Goal: Task Accomplishment & Management: Manage account settings

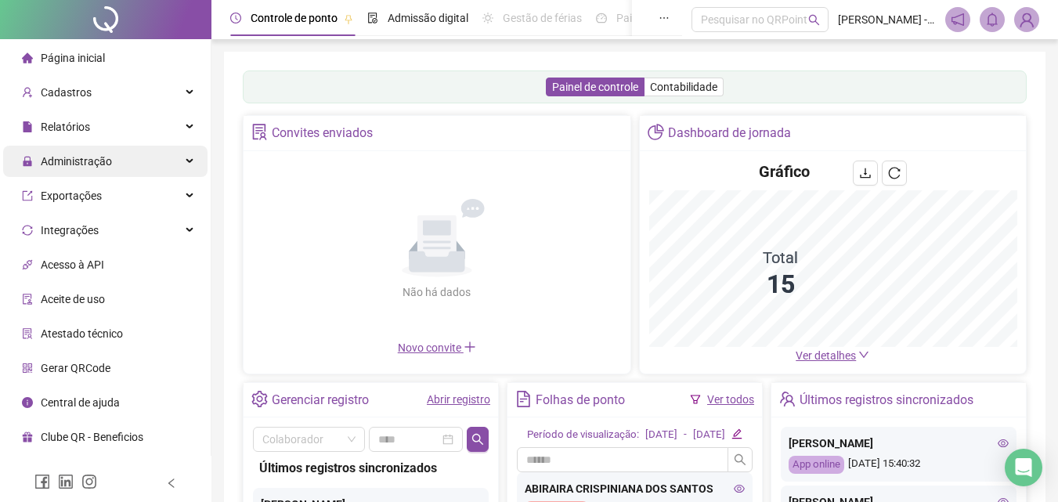
click at [56, 128] on span "Relatórios" at bounding box center [65, 127] width 49 height 13
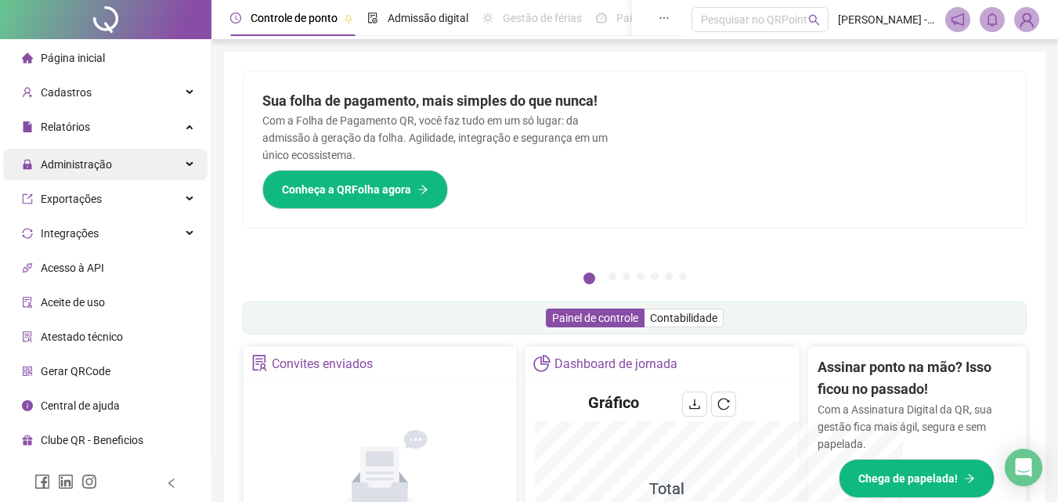
click at [75, 158] on span "Administração" at bounding box center [76, 164] width 71 height 13
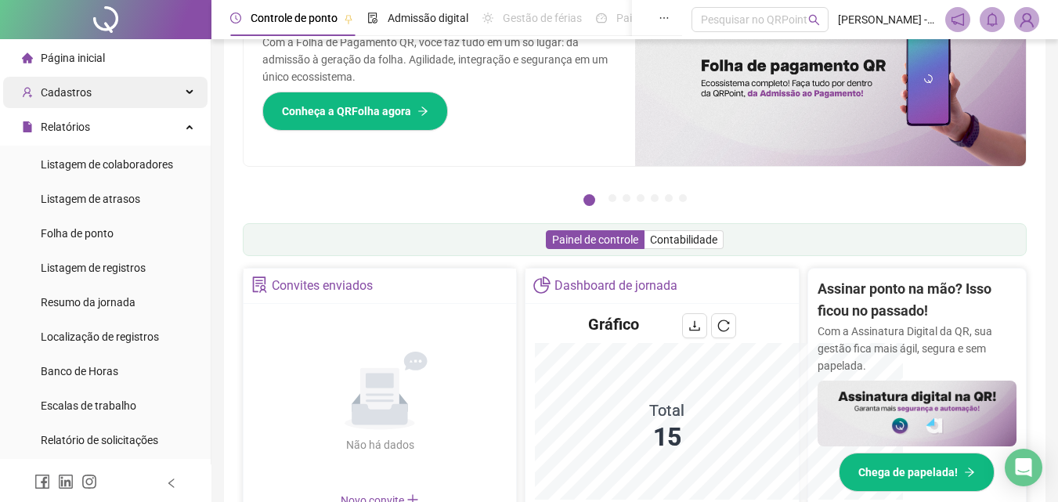
click at [68, 92] on span "Cadastros" at bounding box center [66, 92] width 51 height 13
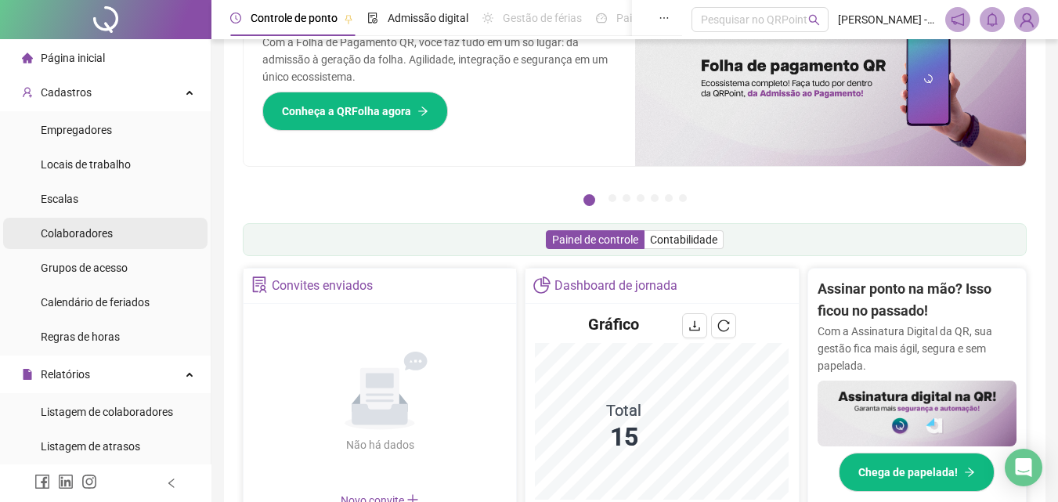
click at [64, 227] on span "Colaboradores" at bounding box center [77, 233] width 72 height 13
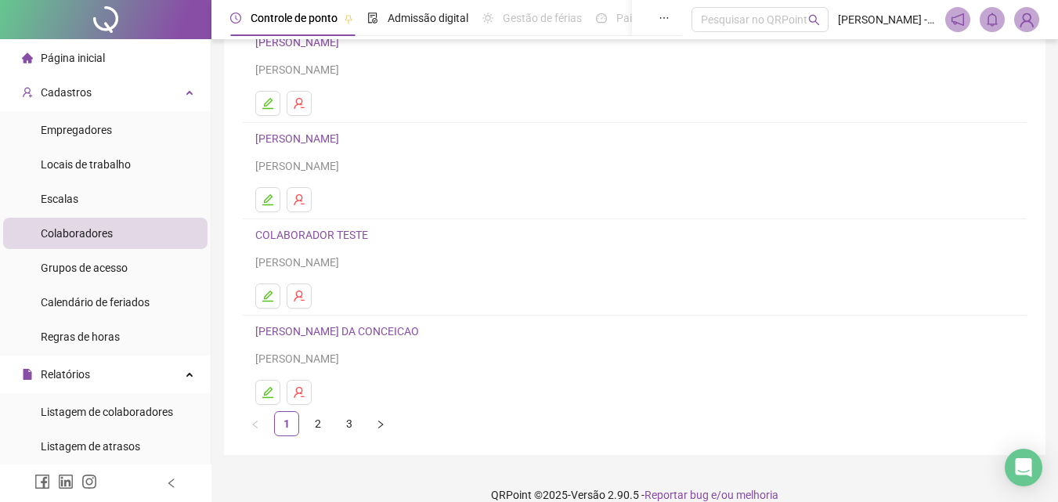
scroll to position [255, 0]
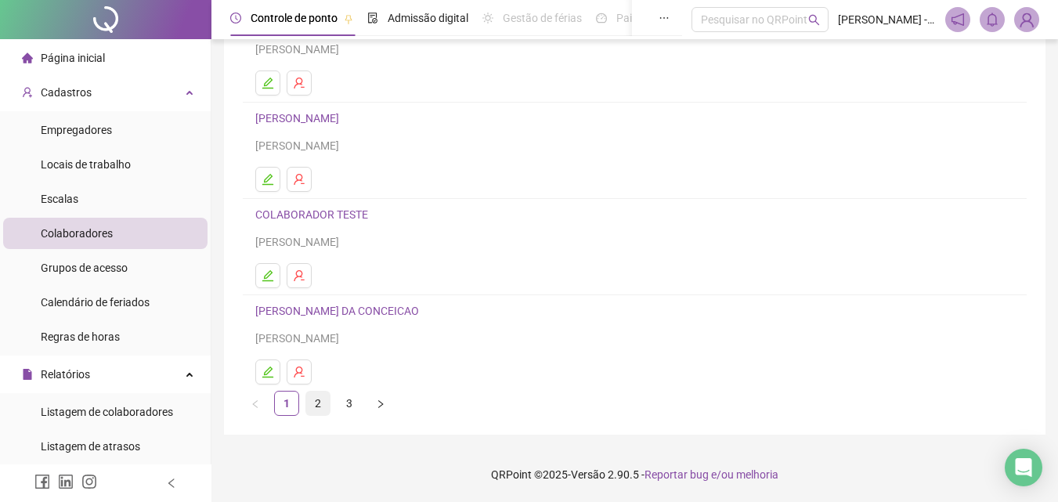
click at [315, 410] on link "2" at bounding box center [317, 403] width 23 height 23
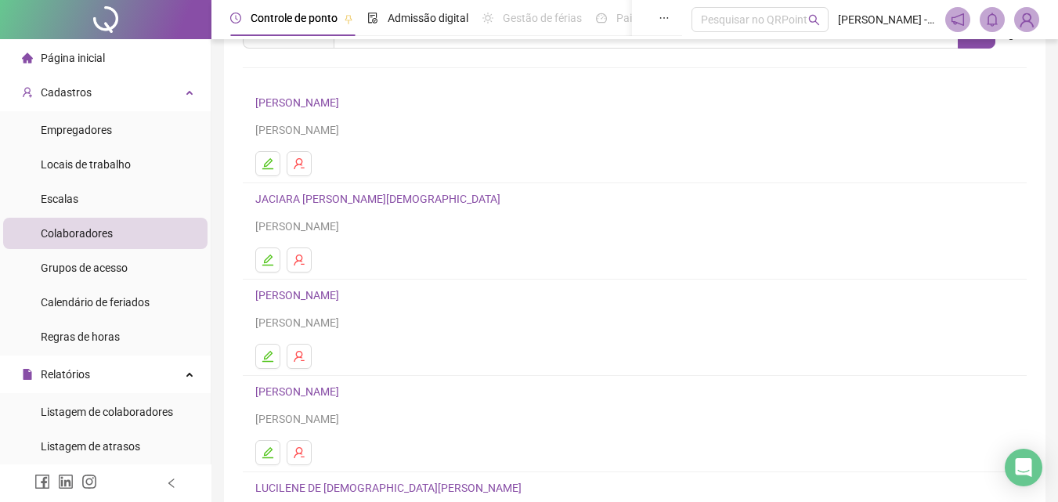
scroll to position [157, 0]
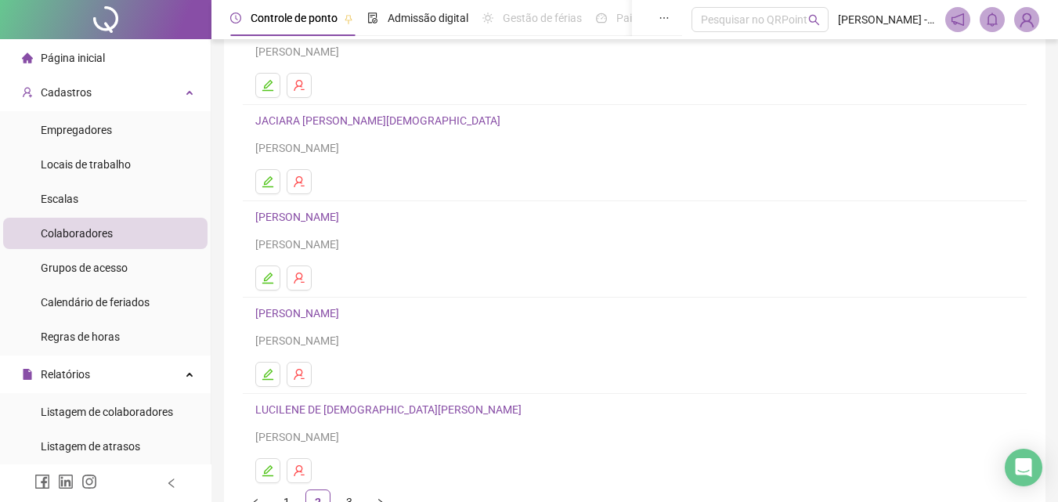
click at [294, 320] on link "[PERSON_NAME]" at bounding box center [299, 313] width 88 height 13
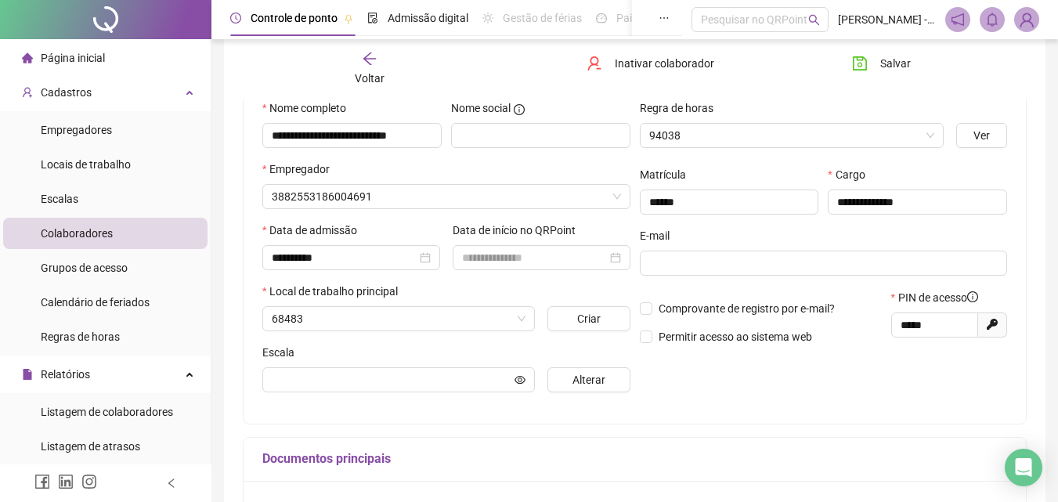
scroll to position [164, 0]
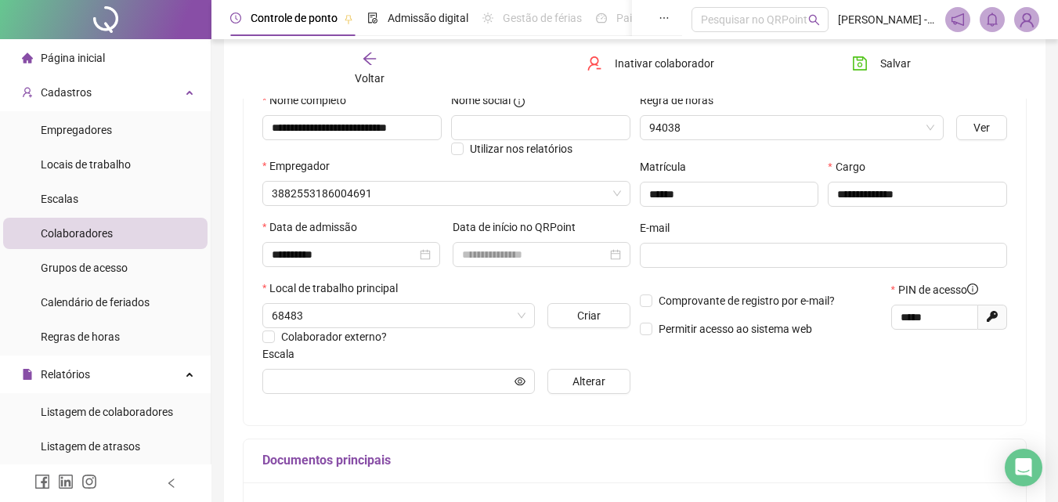
type input "*****"
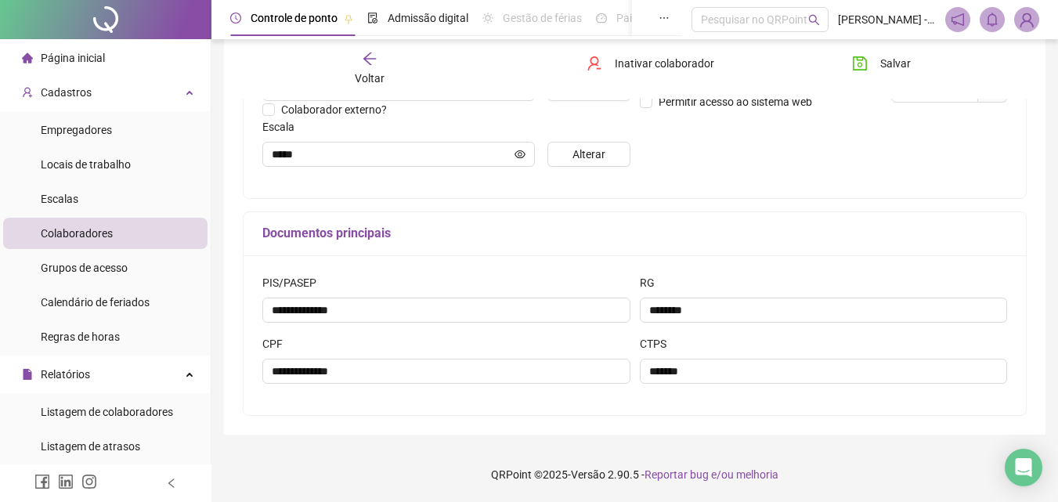
scroll to position [78, 0]
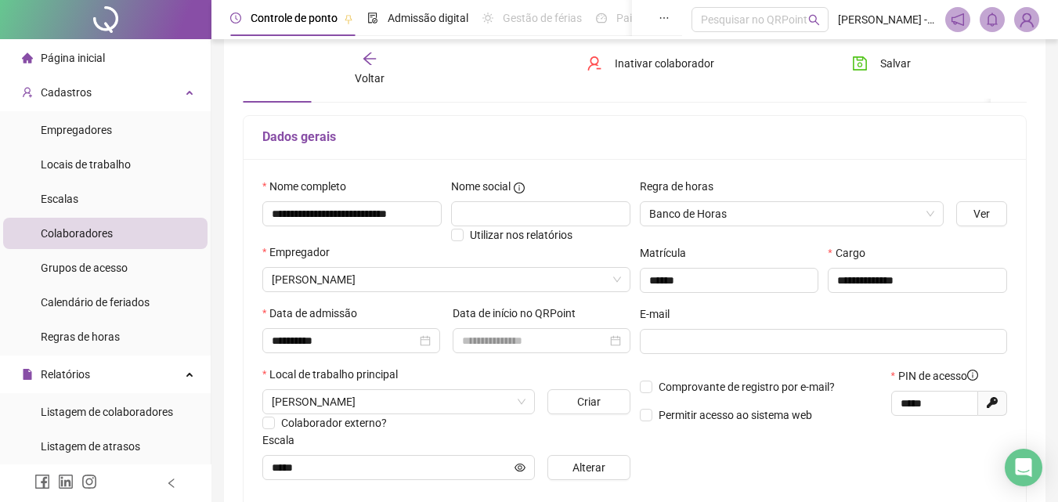
click at [363, 49] on div "Voltar Inativar colaborador [PERSON_NAME]" at bounding box center [635, 69] width 796 height 60
click at [368, 51] on icon "arrow-left" at bounding box center [370, 59] width 16 height 16
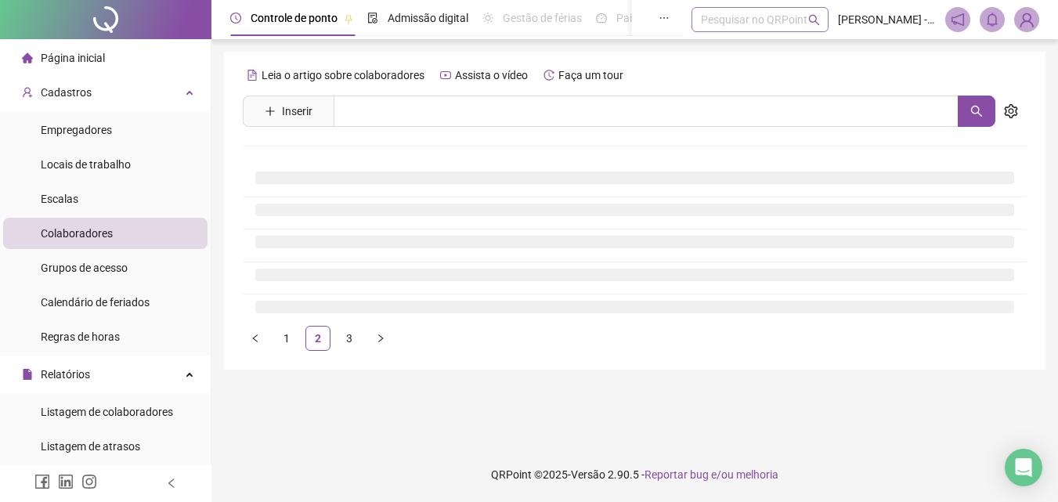
click at [99, 16] on div at bounding box center [105, 19] width 211 height 39
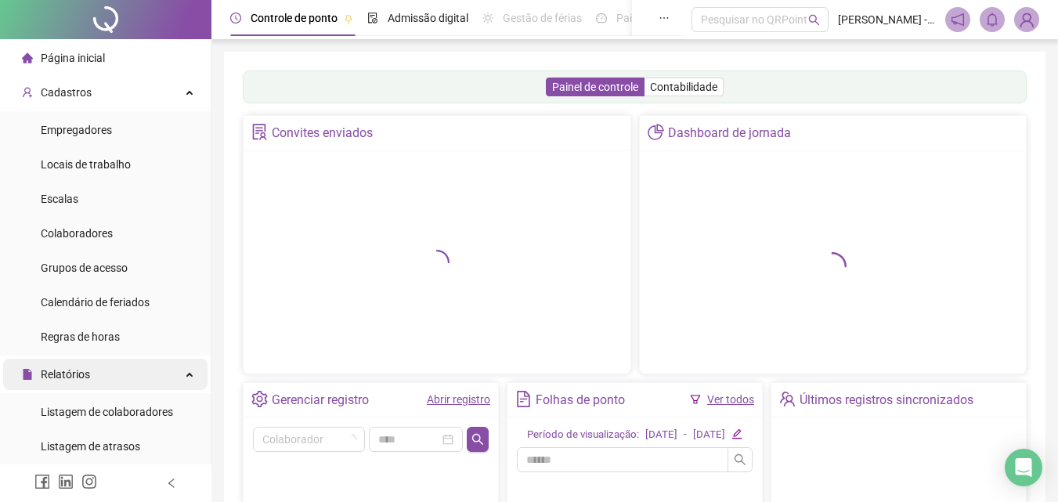
click at [175, 359] on div "Relatórios" at bounding box center [105, 374] width 204 height 31
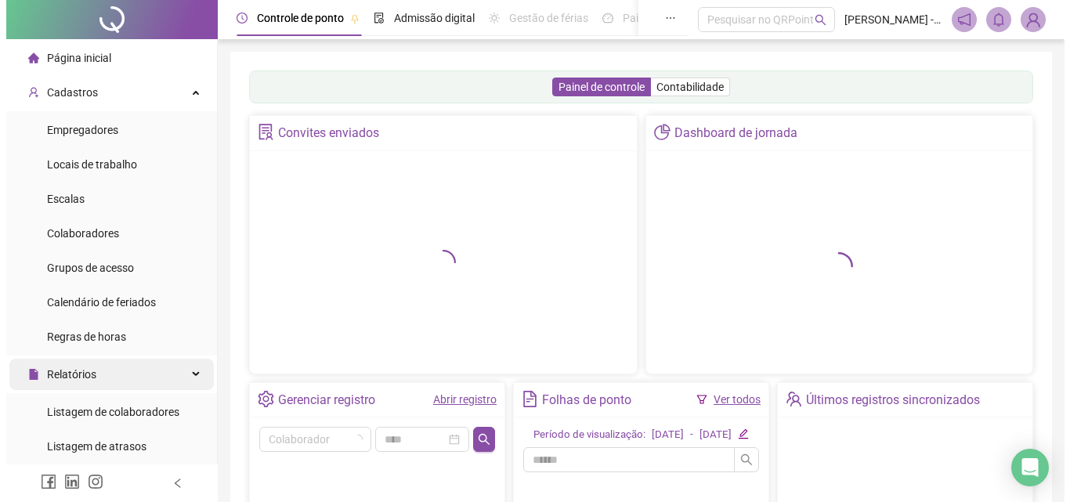
scroll to position [78, 0]
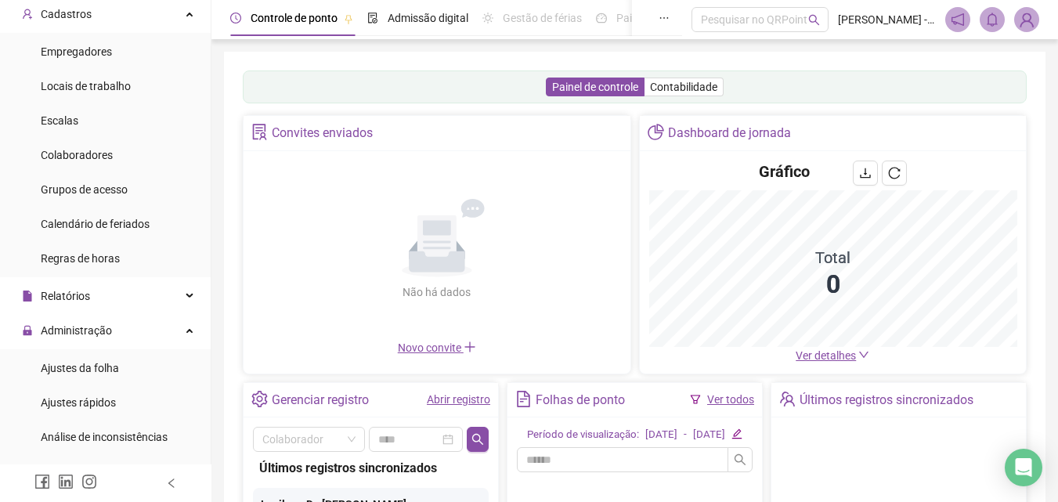
click at [69, 500] on span "Gestão de solicitações" at bounding box center [95, 506] width 109 height 13
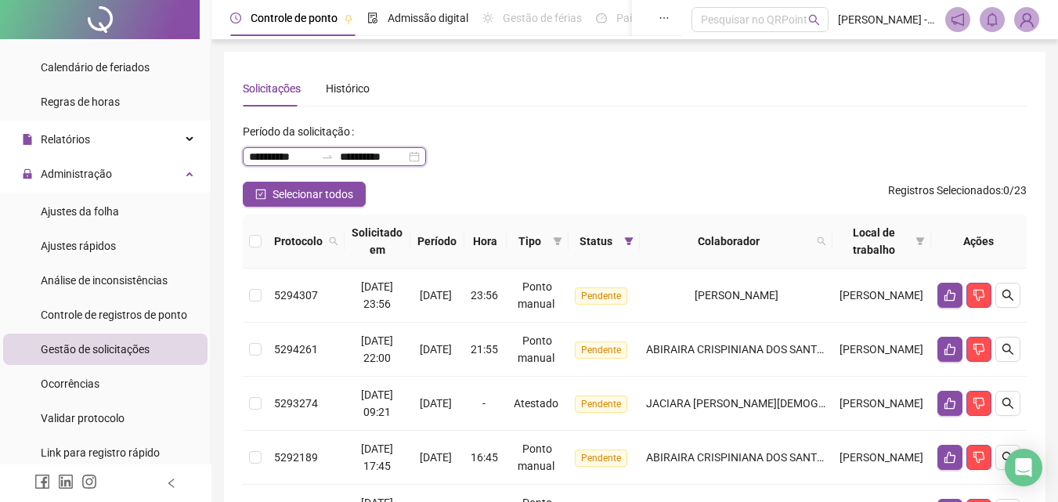
click at [285, 153] on input "**********" at bounding box center [282, 156] width 66 height 17
click at [640, 118] on div "**********" at bounding box center [635, 326] width 784 height 512
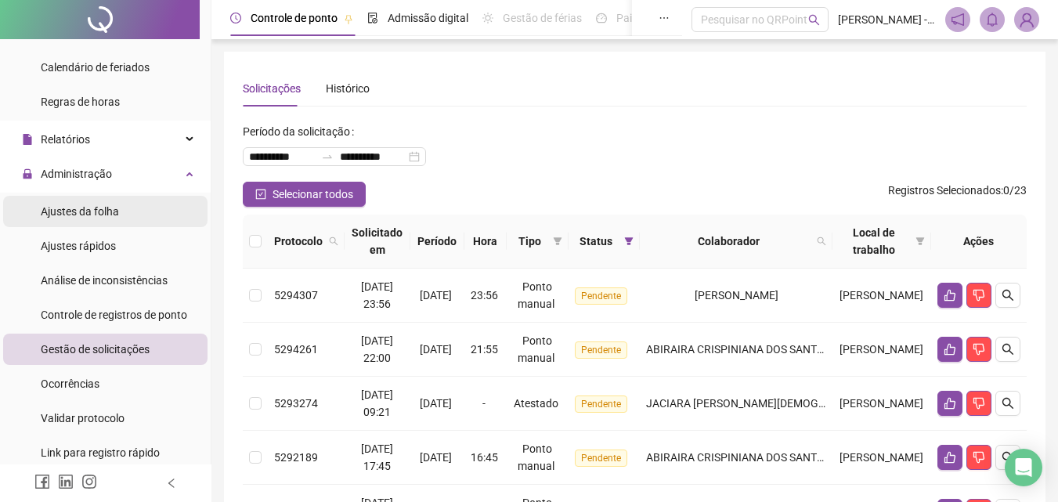
click at [67, 212] on span "Ajustes da folha" at bounding box center [80, 211] width 78 height 13
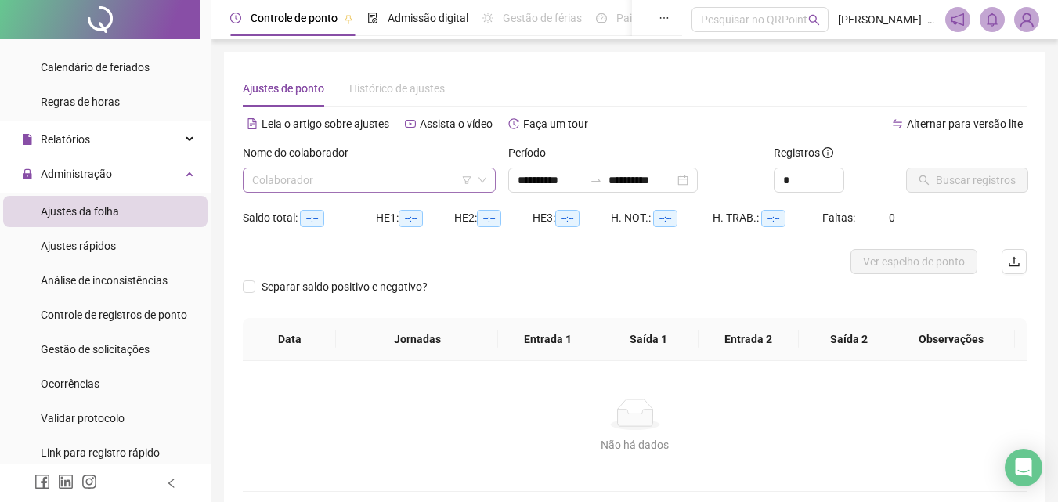
click at [446, 179] on input "search" at bounding box center [362, 179] width 220 height 23
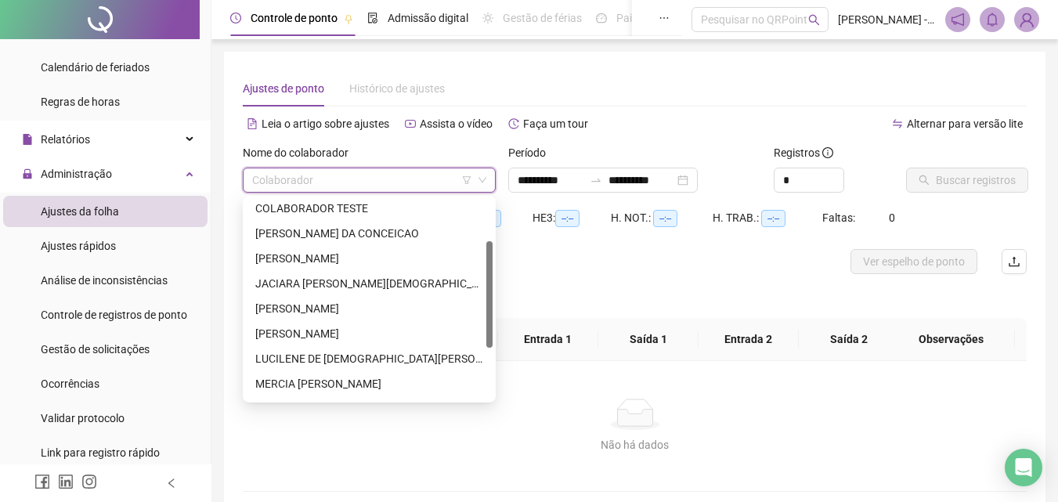
scroll to position [157, 0]
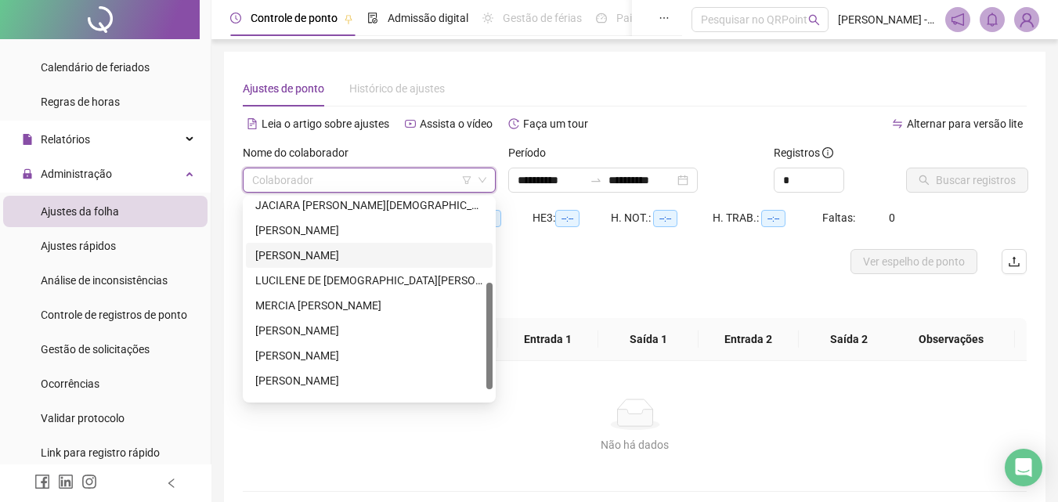
click at [259, 257] on div "[PERSON_NAME]" at bounding box center [369, 255] width 228 height 17
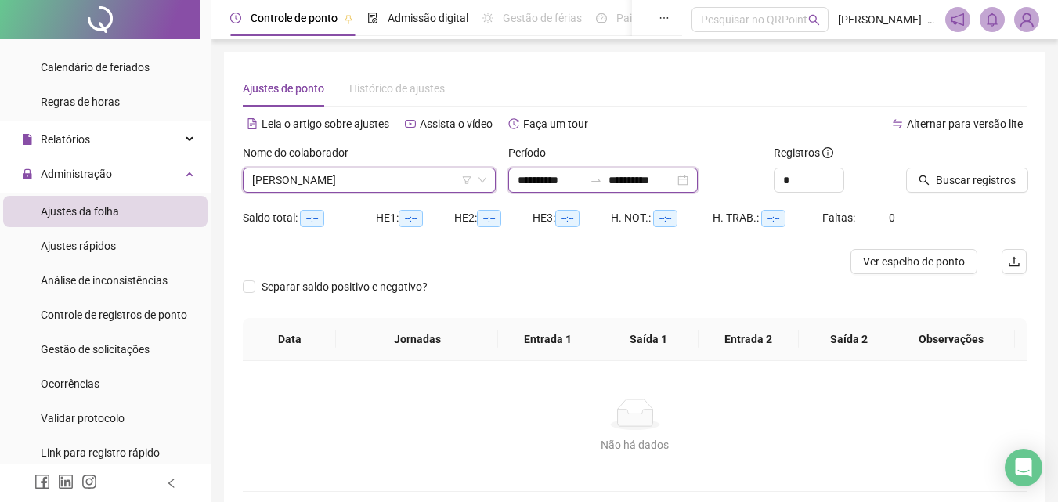
click at [658, 182] on input "**********" at bounding box center [642, 180] width 66 height 17
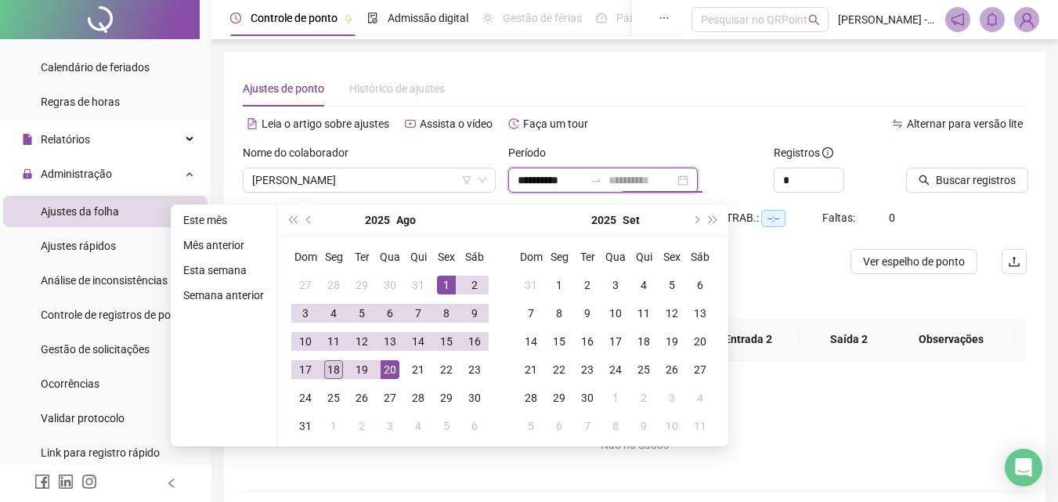
type input "**********"
click at [325, 371] on div "18" at bounding box center [333, 369] width 19 height 19
click at [977, 182] on span "Buscar registros" at bounding box center [976, 180] width 80 height 17
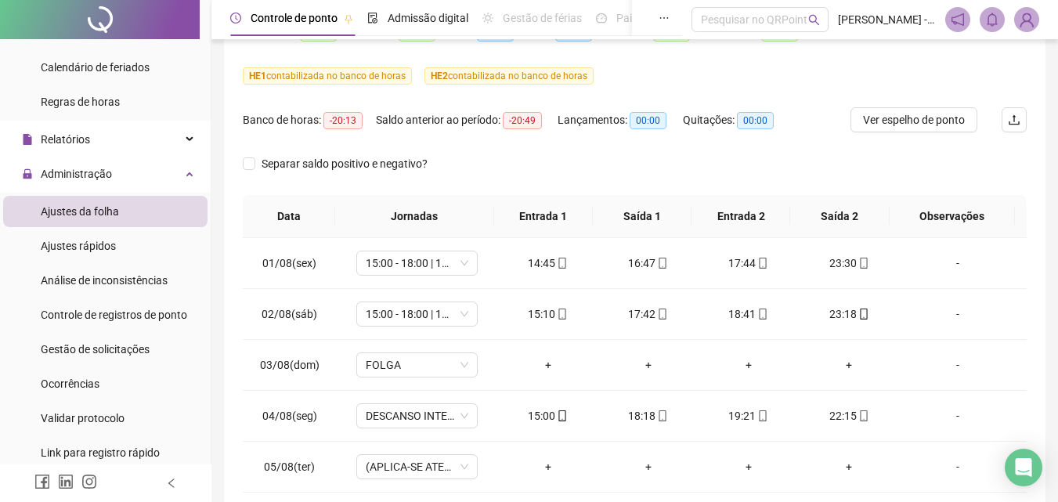
scroll to position [0, 0]
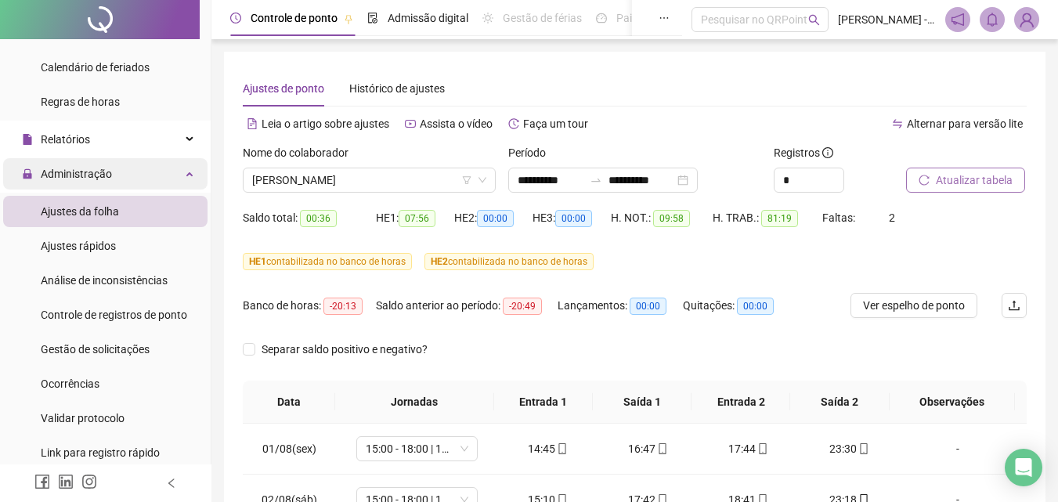
click at [173, 175] on div "Administração" at bounding box center [105, 173] width 204 height 31
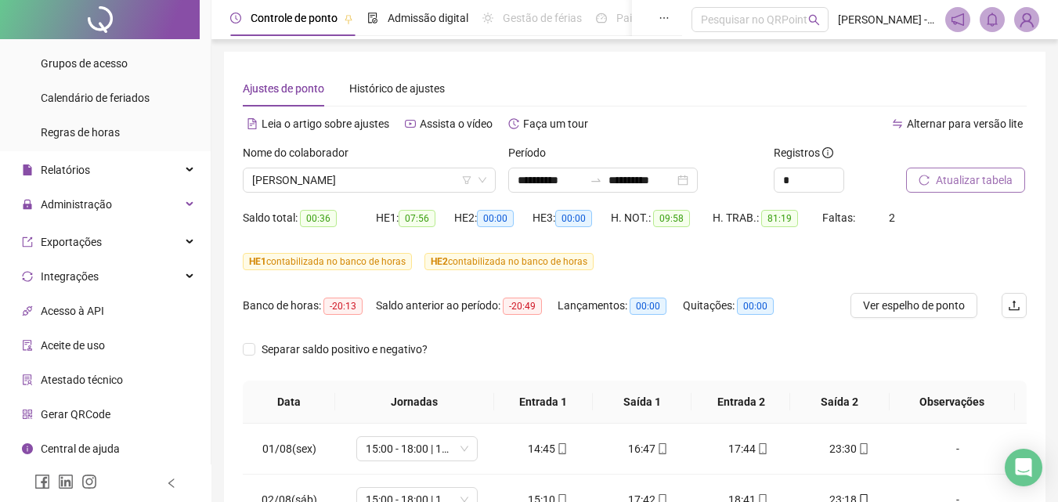
scroll to position [201, 0]
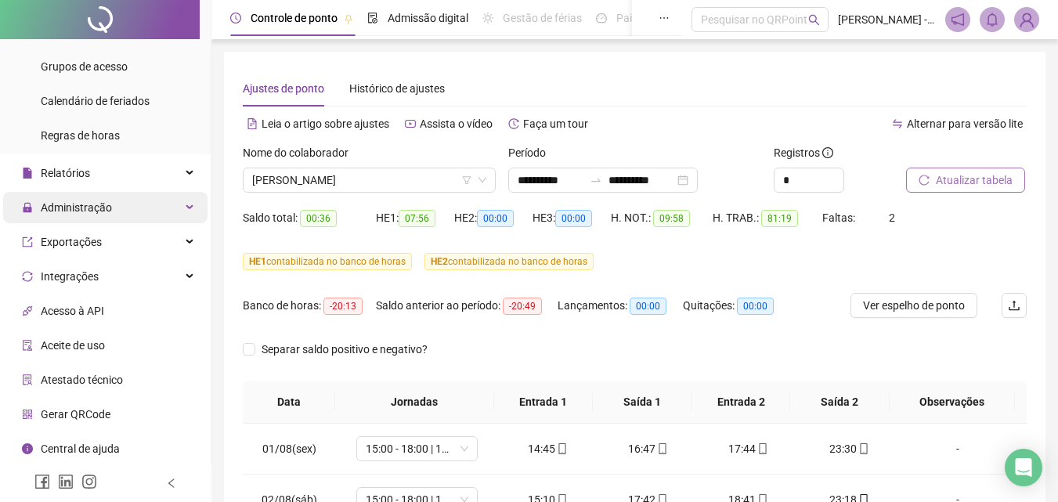
click at [176, 201] on div "Administração" at bounding box center [105, 207] width 204 height 31
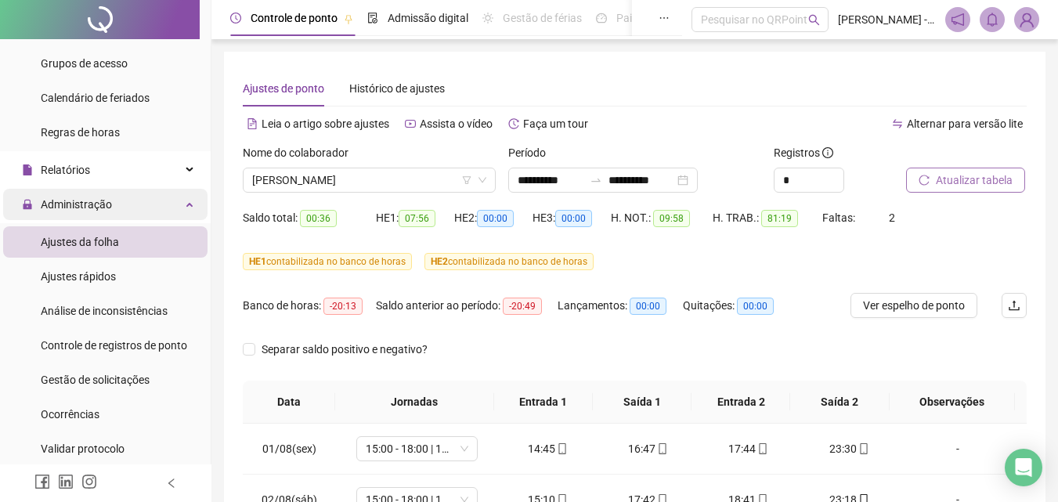
scroll to position [235, 0]
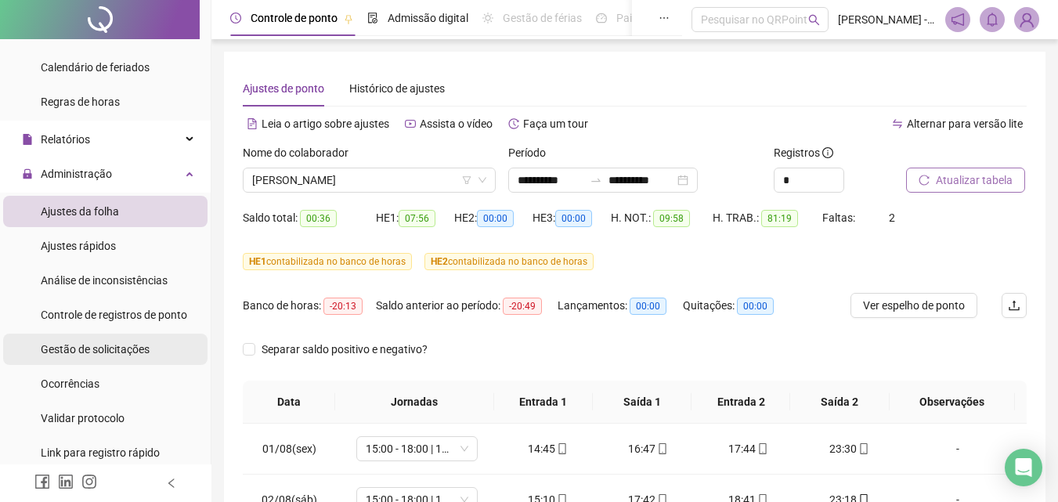
click at [74, 352] on span "Gestão de solicitações" at bounding box center [95, 349] width 109 height 13
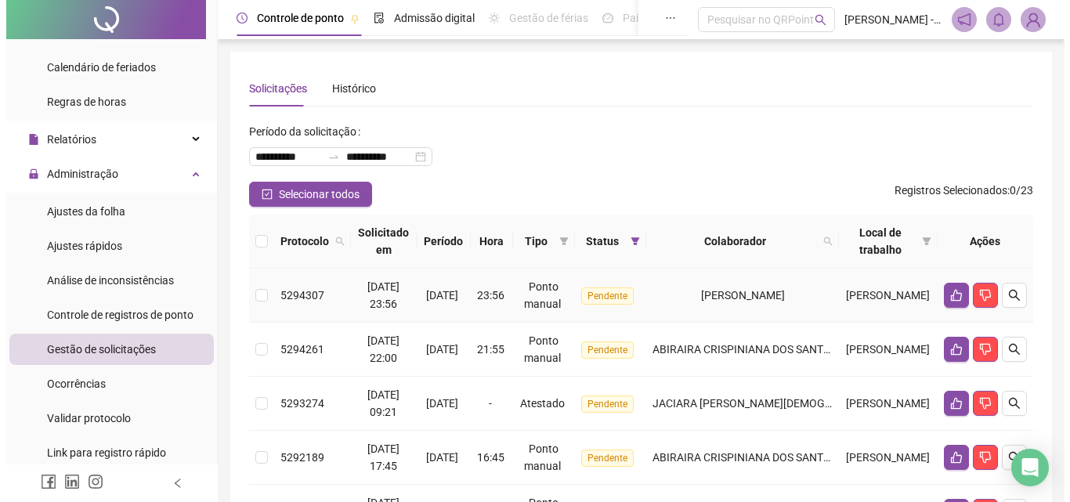
scroll to position [78, 0]
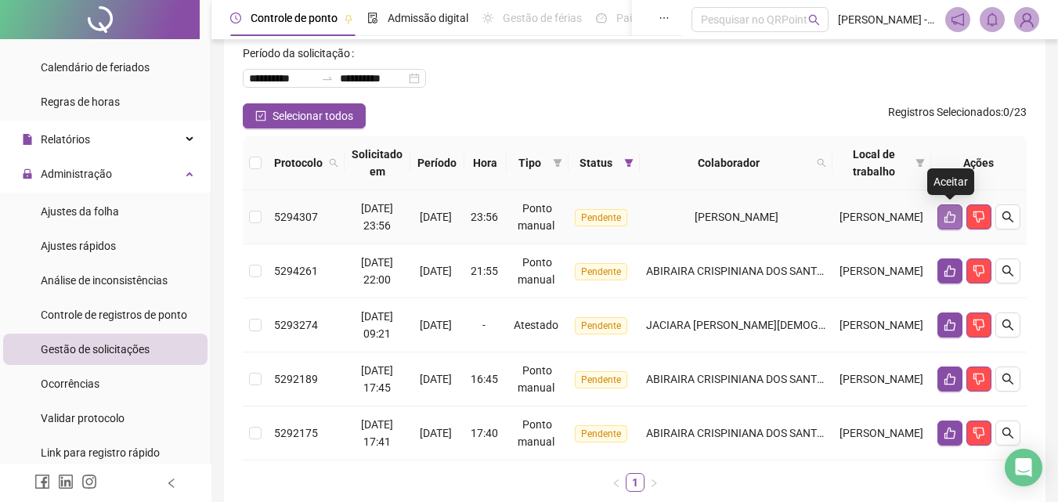
click at [948, 211] on icon "like" at bounding box center [950, 217] width 13 height 13
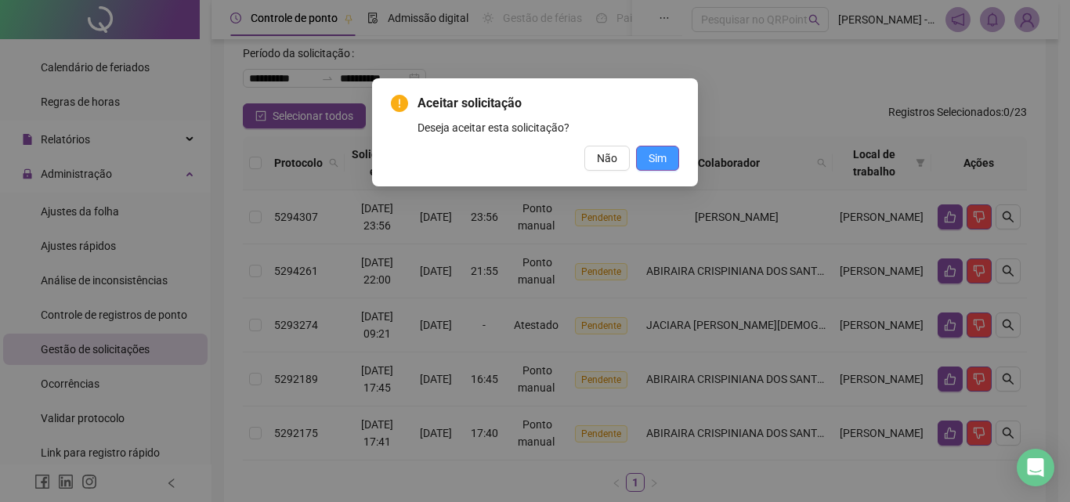
click at [650, 161] on span "Sim" at bounding box center [657, 158] width 18 height 17
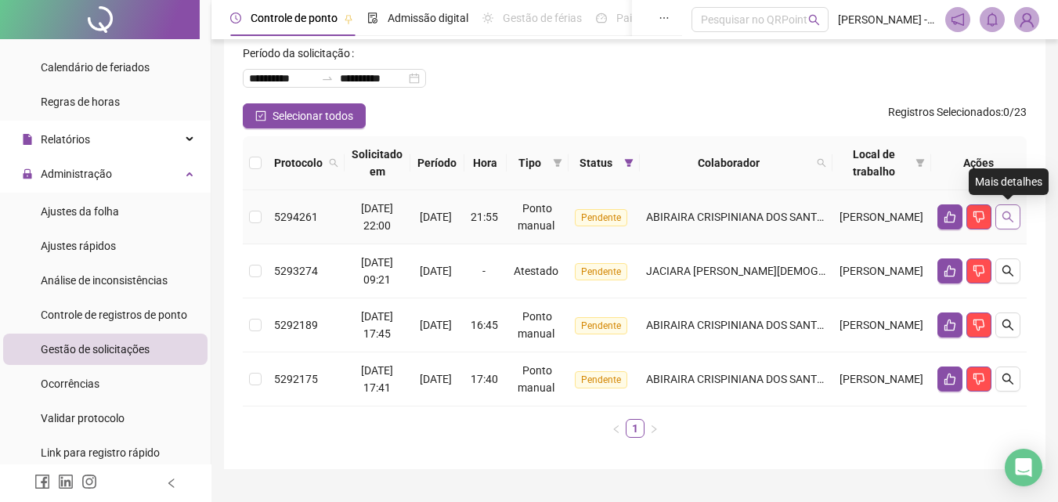
click at [1009, 225] on button "button" at bounding box center [1007, 216] width 25 height 25
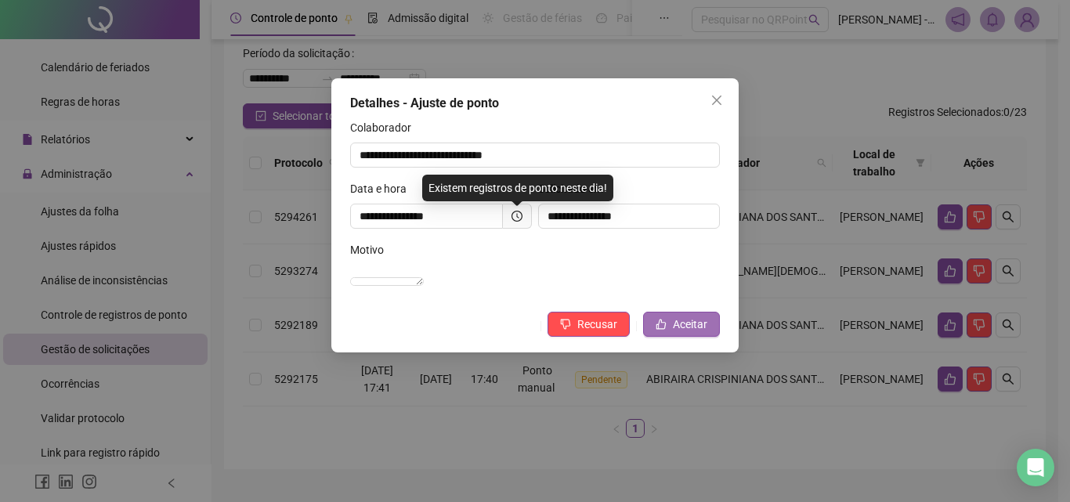
click at [665, 330] on icon "like" at bounding box center [661, 324] width 11 height 11
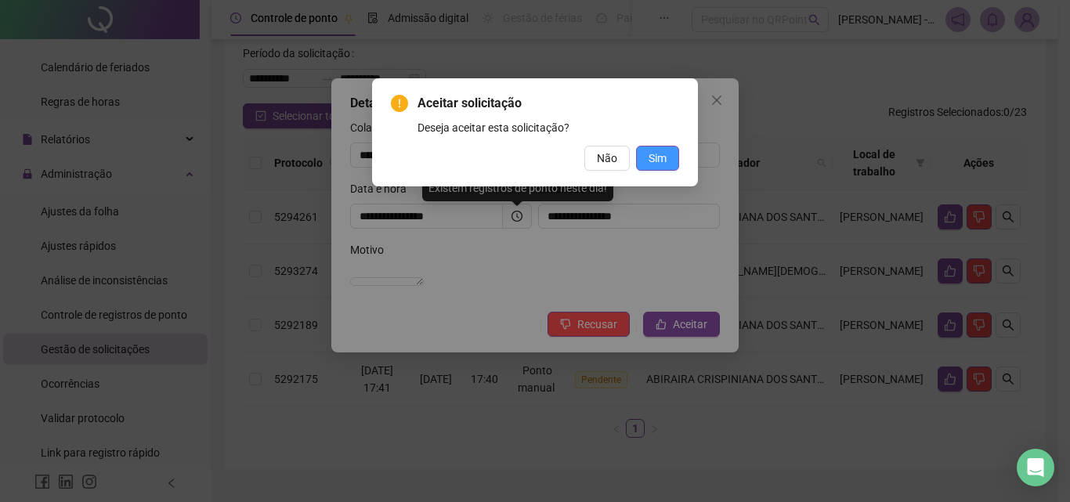
click at [652, 150] on span "Sim" at bounding box center [657, 158] width 18 height 17
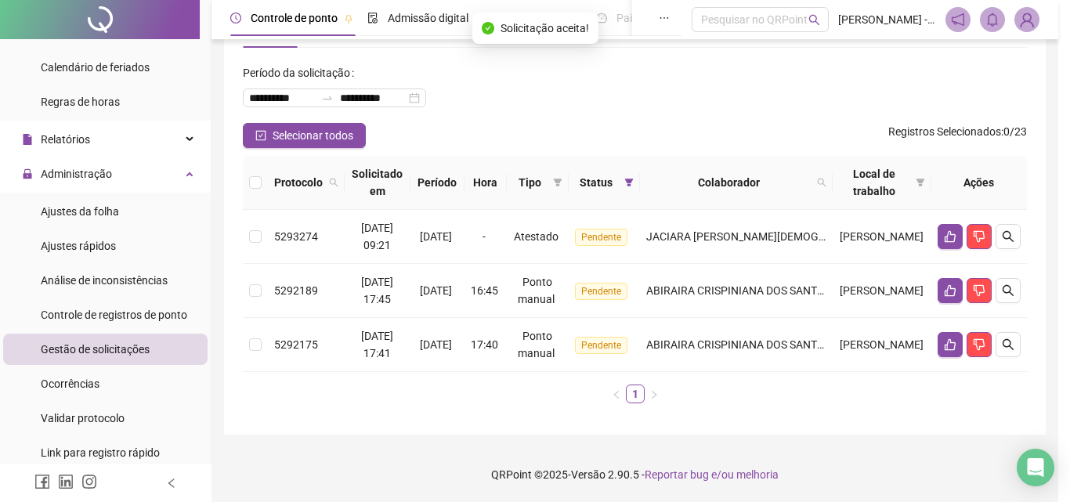
scroll to position [59, 0]
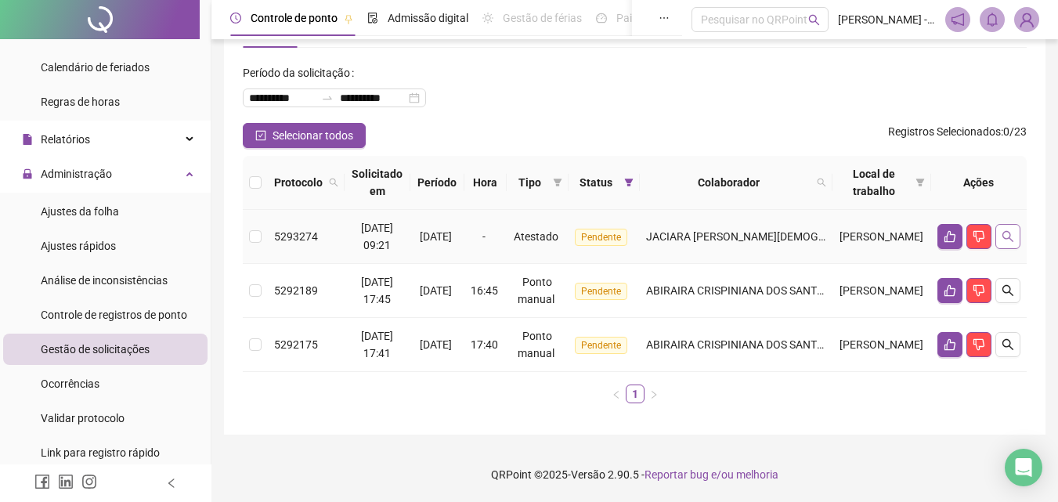
click at [1009, 231] on icon "search" at bounding box center [1008, 236] width 13 height 13
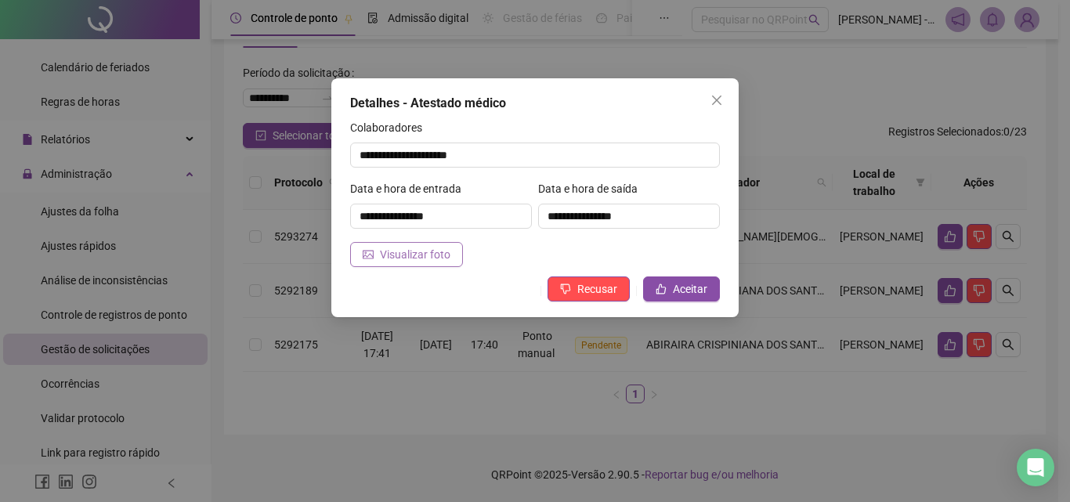
click at [432, 266] on button "Visualizar foto" at bounding box center [406, 254] width 113 height 25
click at [724, 97] on span "Close" at bounding box center [716, 100] width 25 height 13
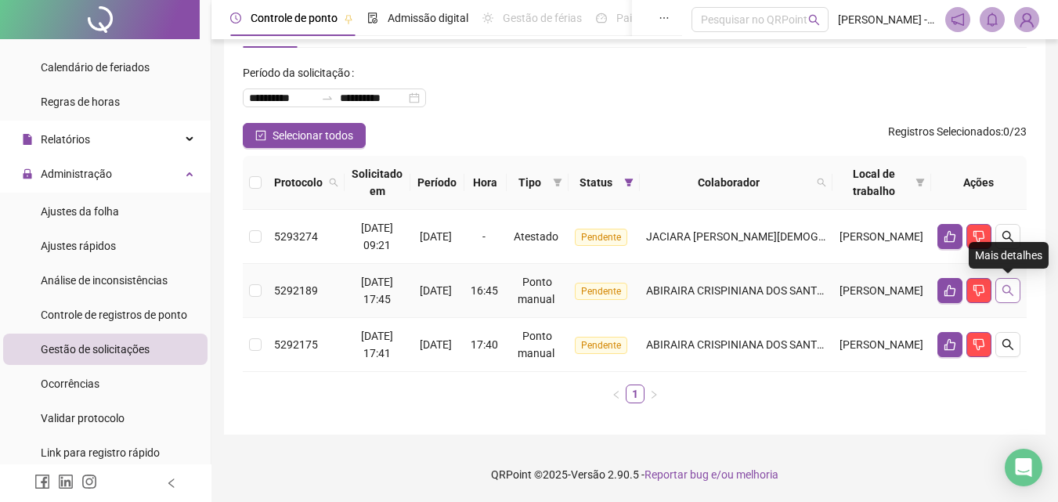
click at [1011, 289] on icon "search" at bounding box center [1008, 290] width 13 height 13
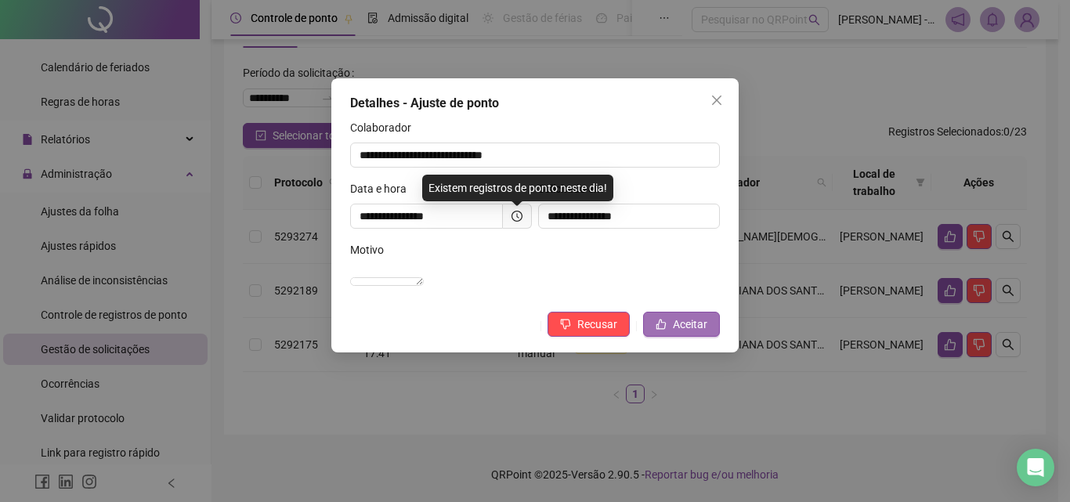
click at [671, 337] on button "Aceitar" at bounding box center [681, 324] width 77 height 25
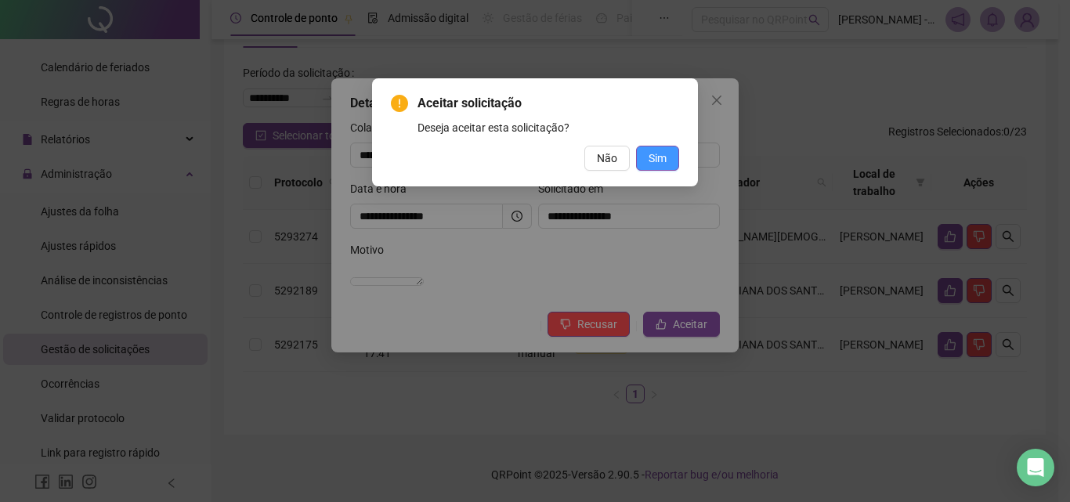
click at [652, 164] on span "Sim" at bounding box center [657, 158] width 18 height 17
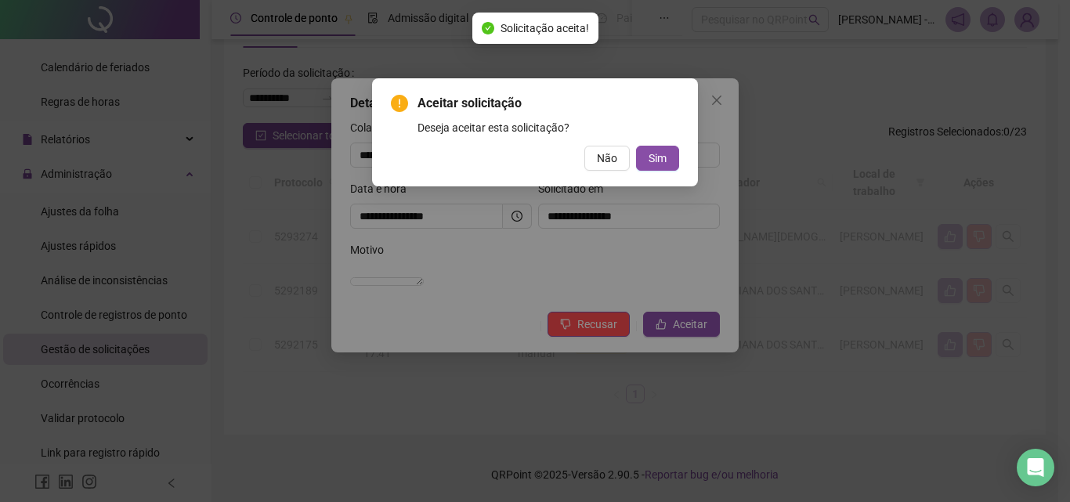
scroll to position [5, 0]
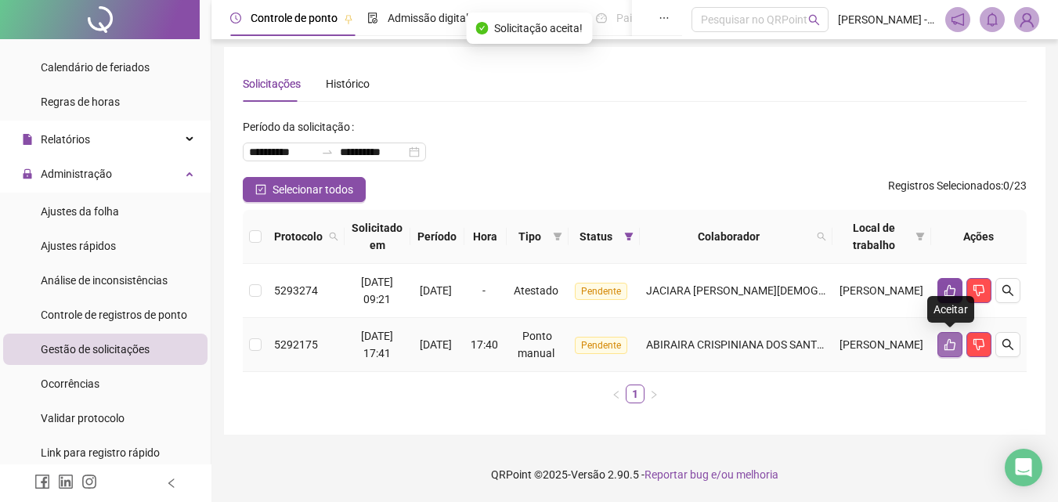
click at [948, 341] on icon "like" at bounding box center [949, 345] width 11 height 12
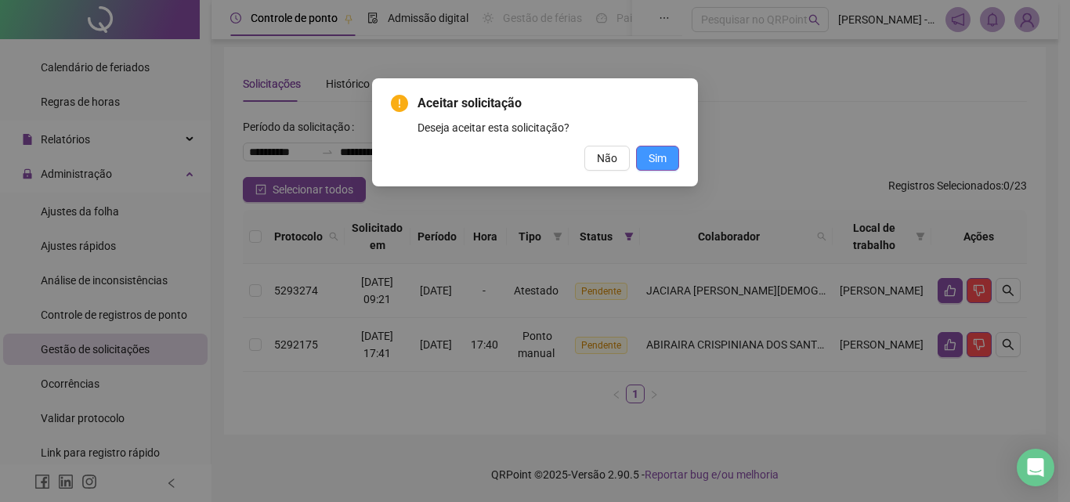
click at [666, 154] on button "Sim" at bounding box center [657, 158] width 43 height 25
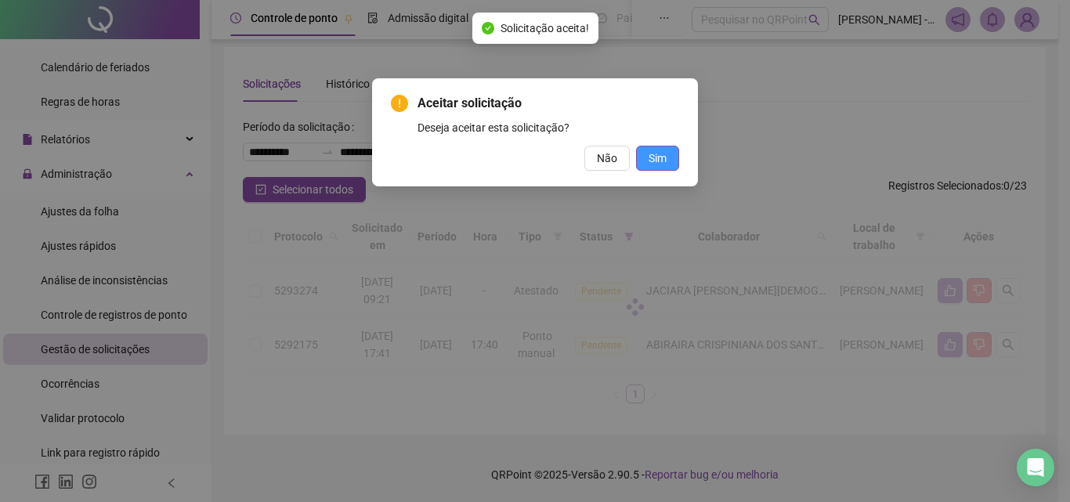
scroll to position [0, 0]
